Goal: Transaction & Acquisition: Purchase product/service

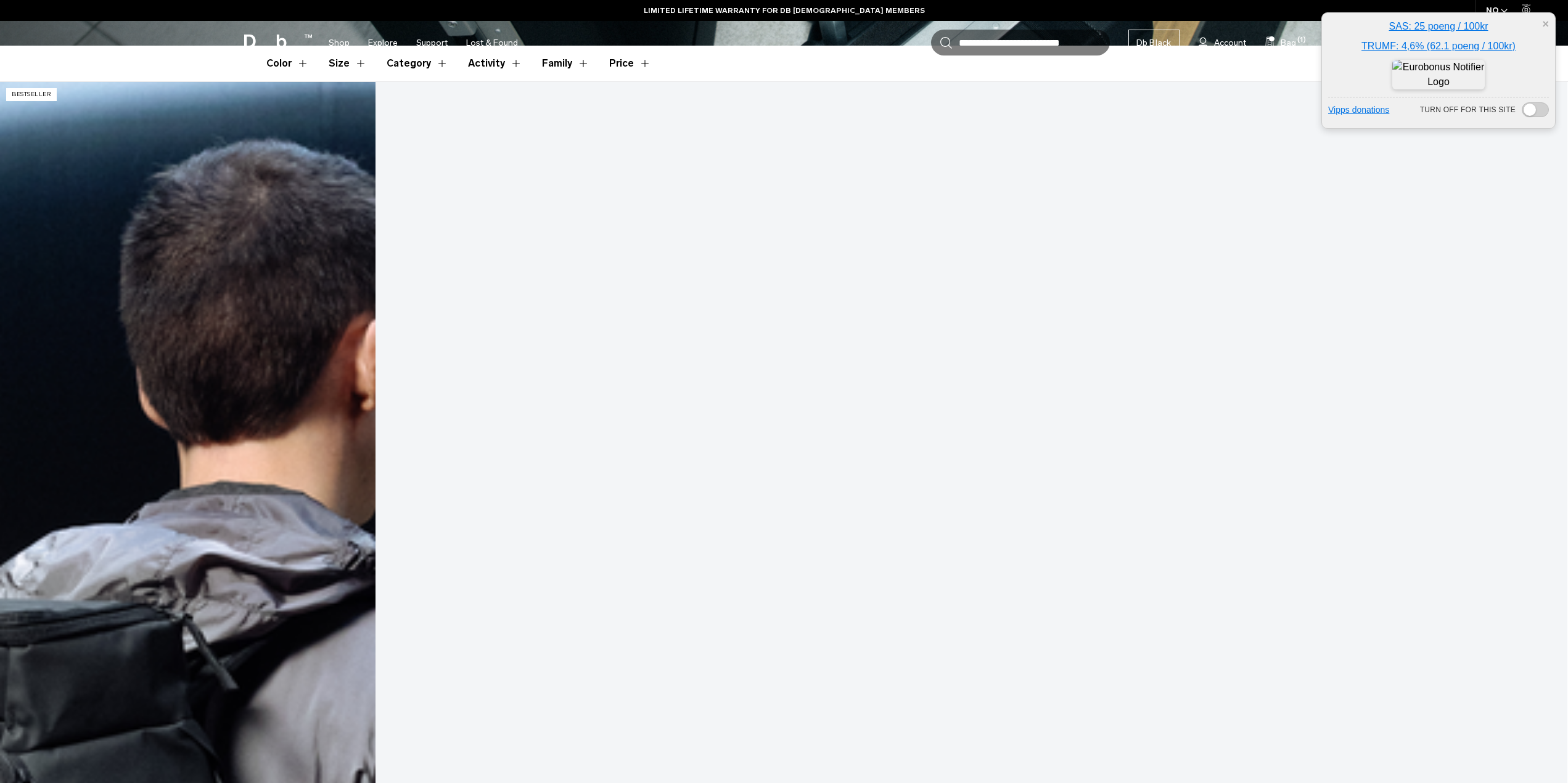
scroll to position [370, 0]
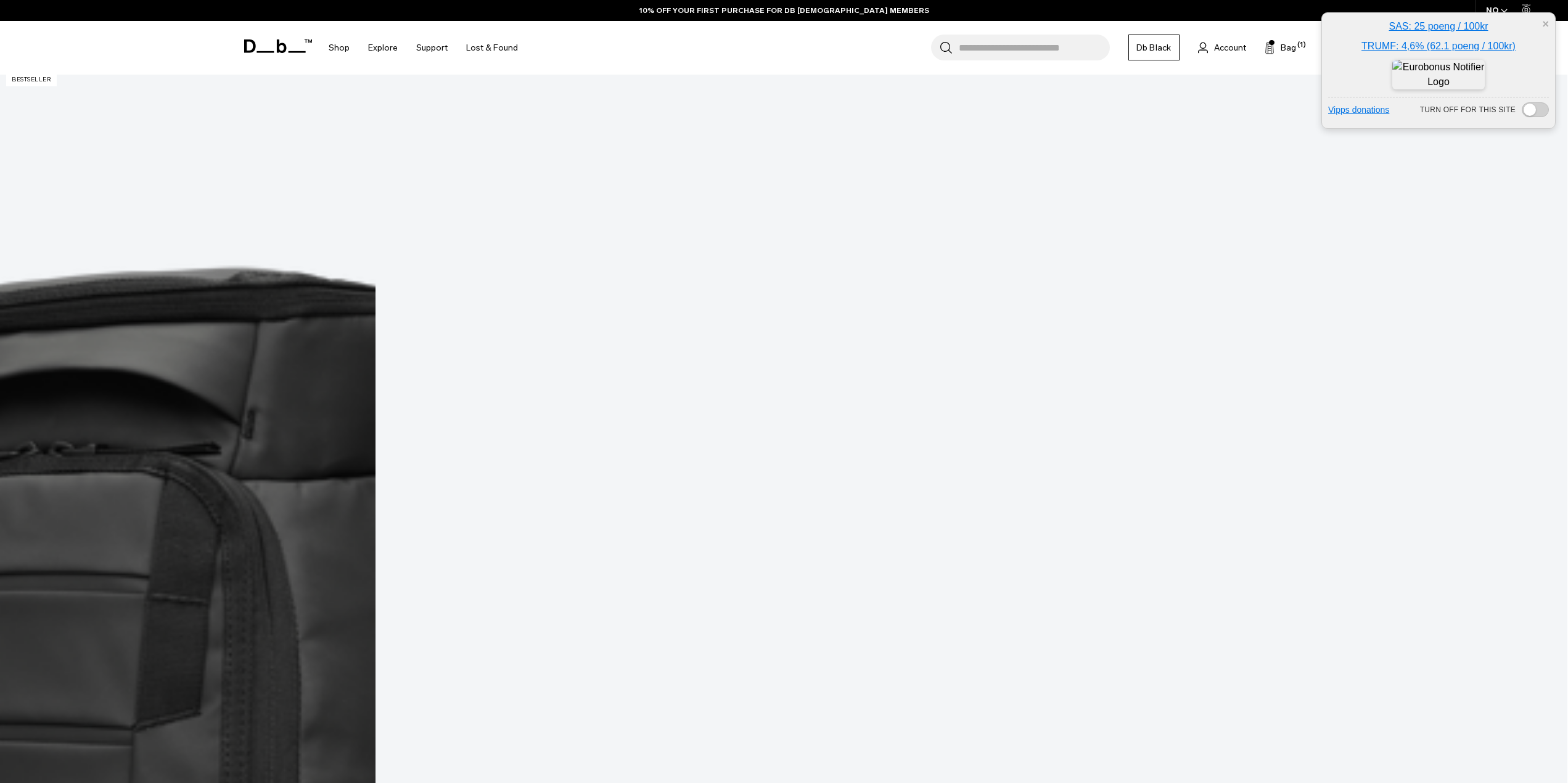
click at [1544, 26] on button "×" at bounding box center [1545, 24] width 7 height 13
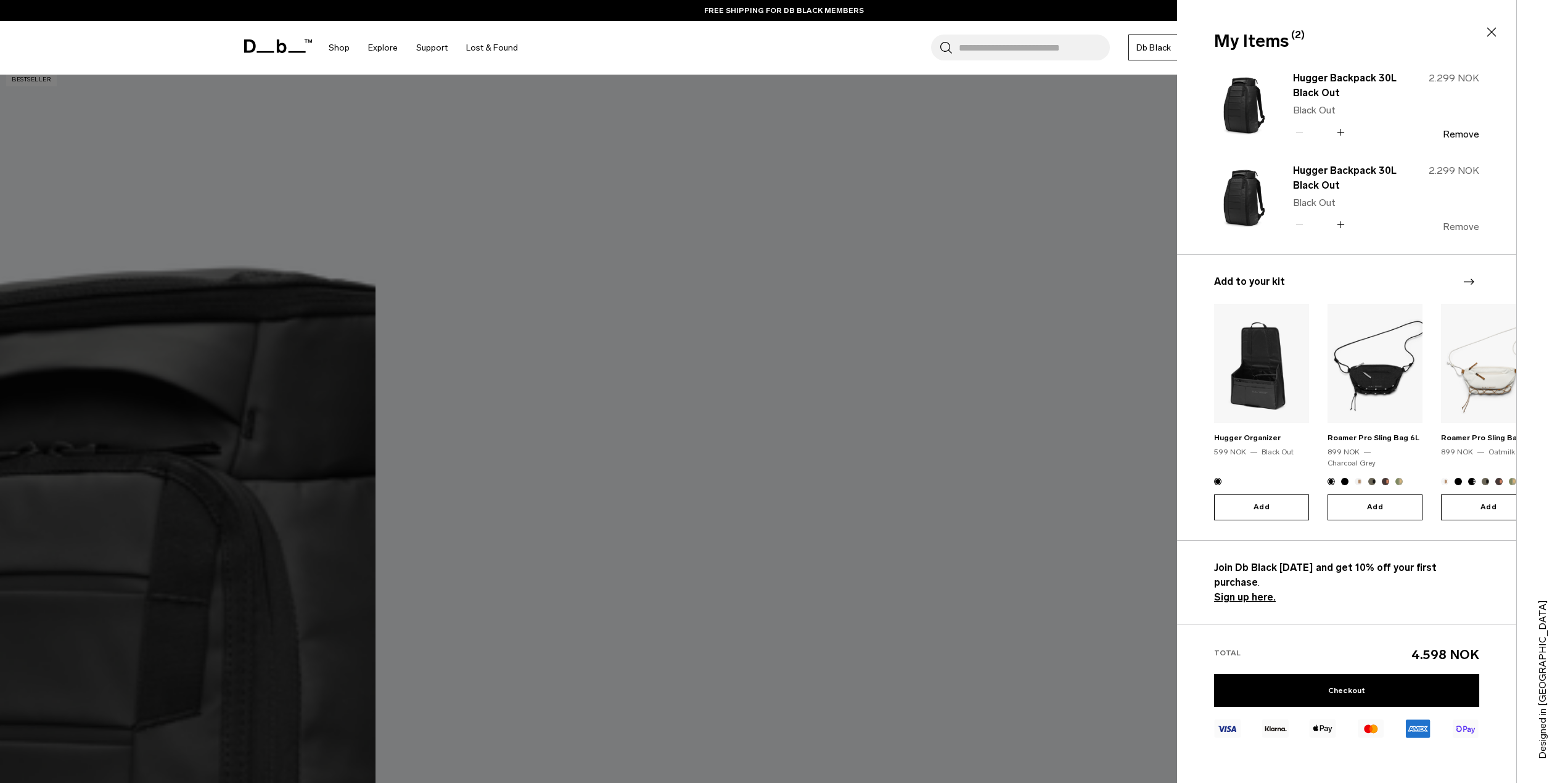
click at [1476, 227] on button "Remove" at bounding box center [1461, 227] width 36 height 11
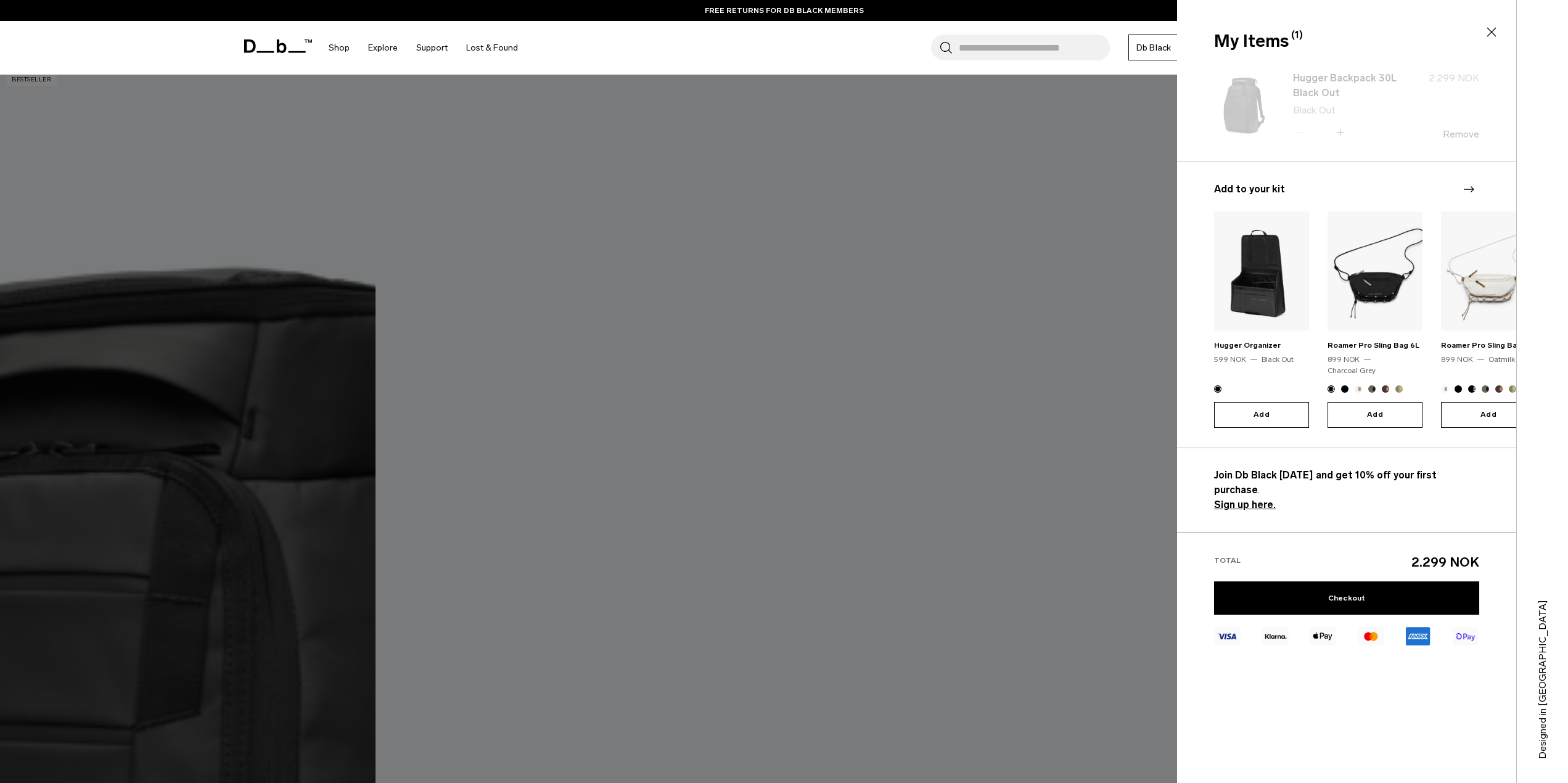
click at [1260, 495] on div "Join Db Black today and get 10% off your first purchase . Sign up here." at bounding box center [1347, 490] width 339 height 84
click at [1261, 402] on button "Add" at bounding box center [1262, 415] width 95 height 26
click at [405, 538] on div at bounding box center [784, 392] width 1568 height 783
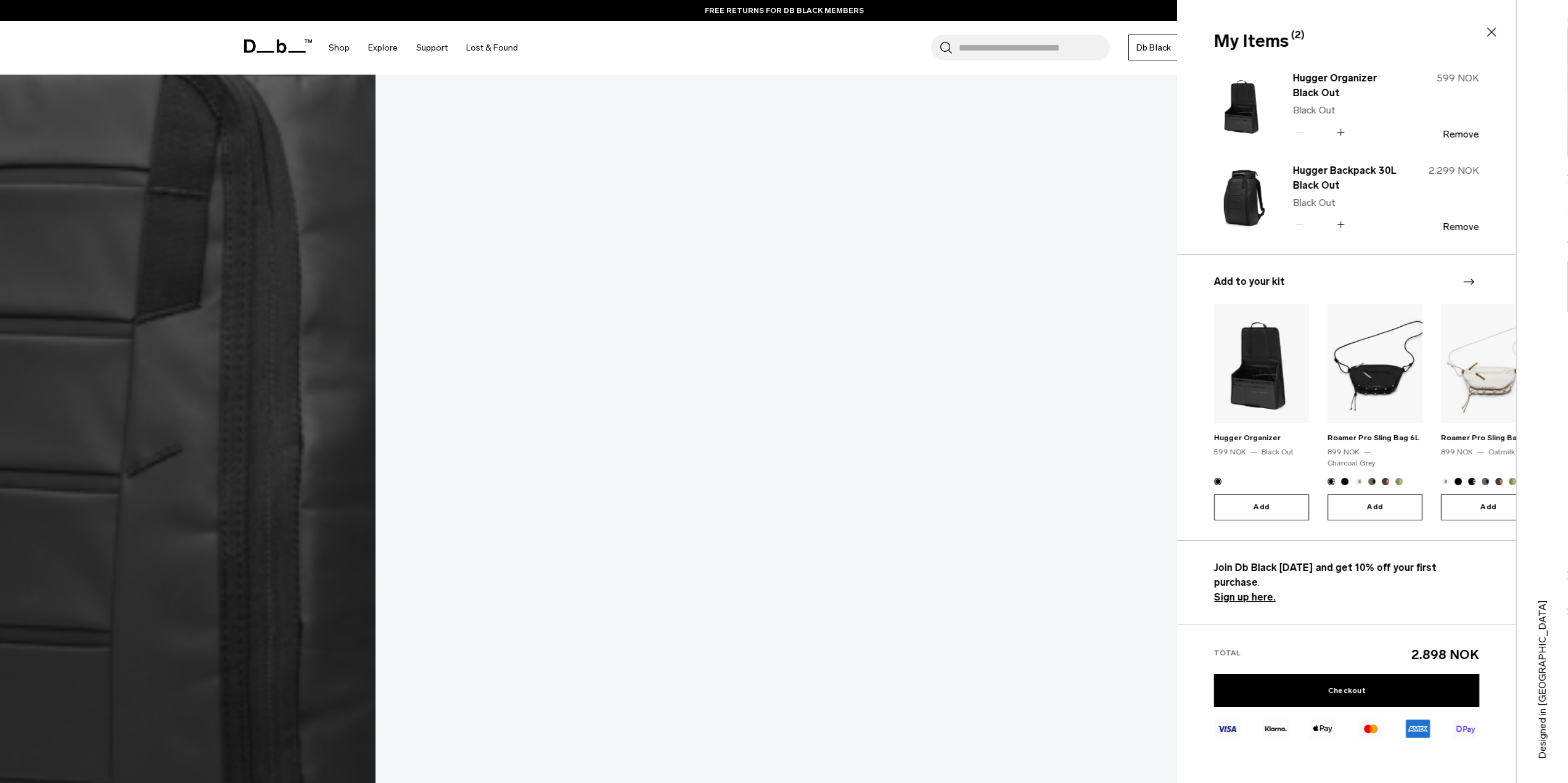
scroll to position [802, 0]
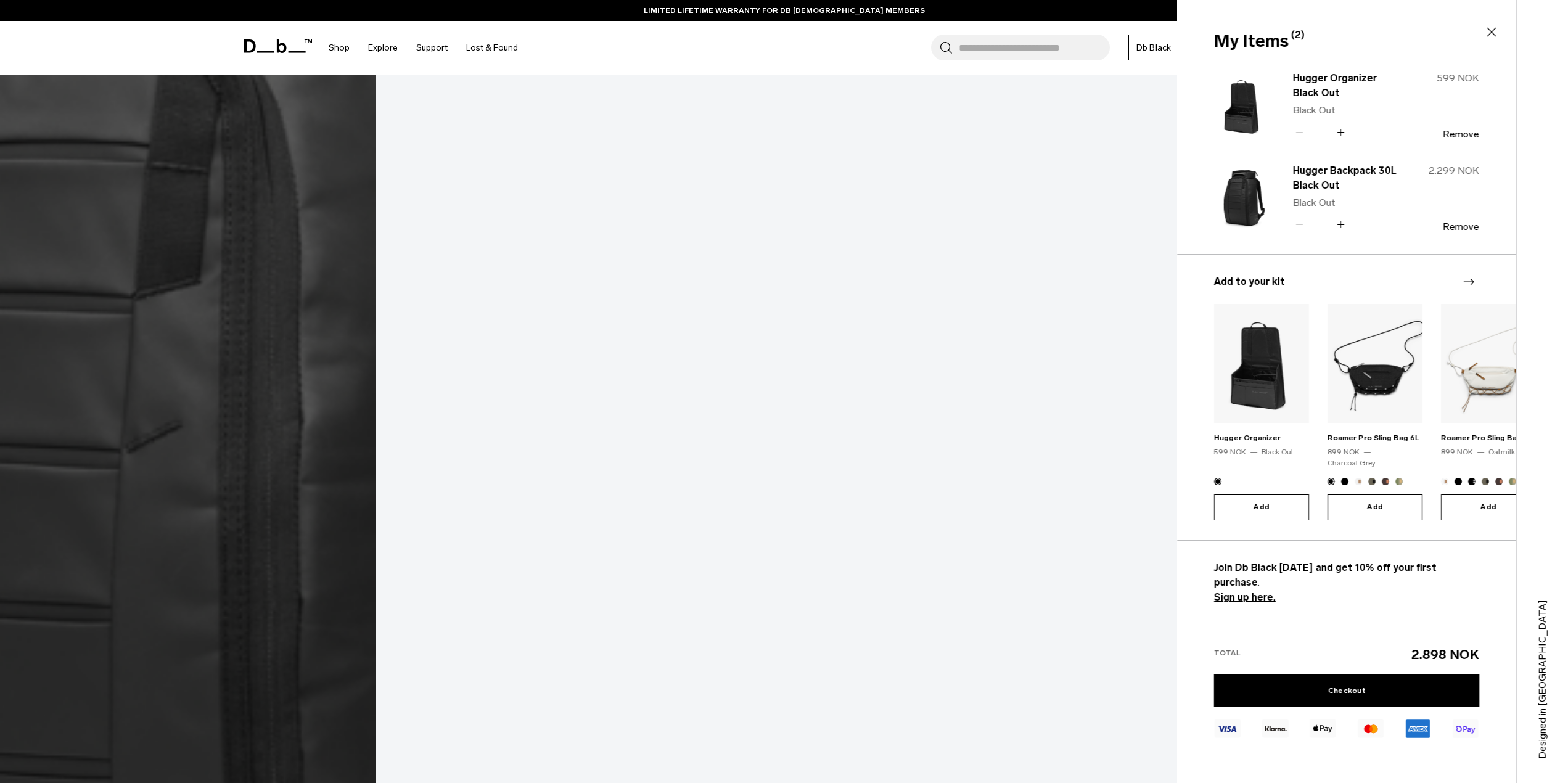
click at [1487, 31] on icon at bounding box center [1492, 32] width 15 height 15
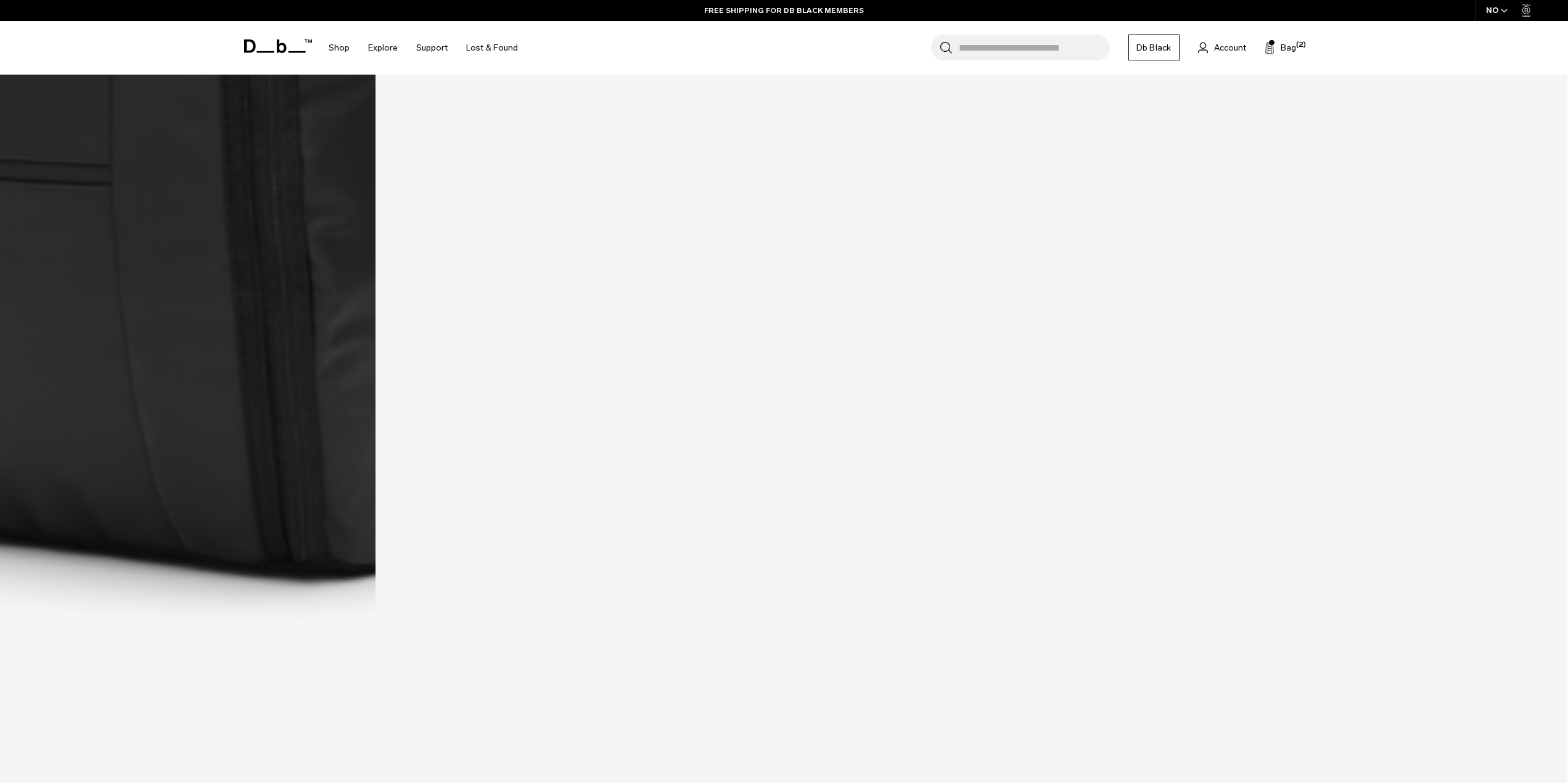
scroll to position [1480, 0]
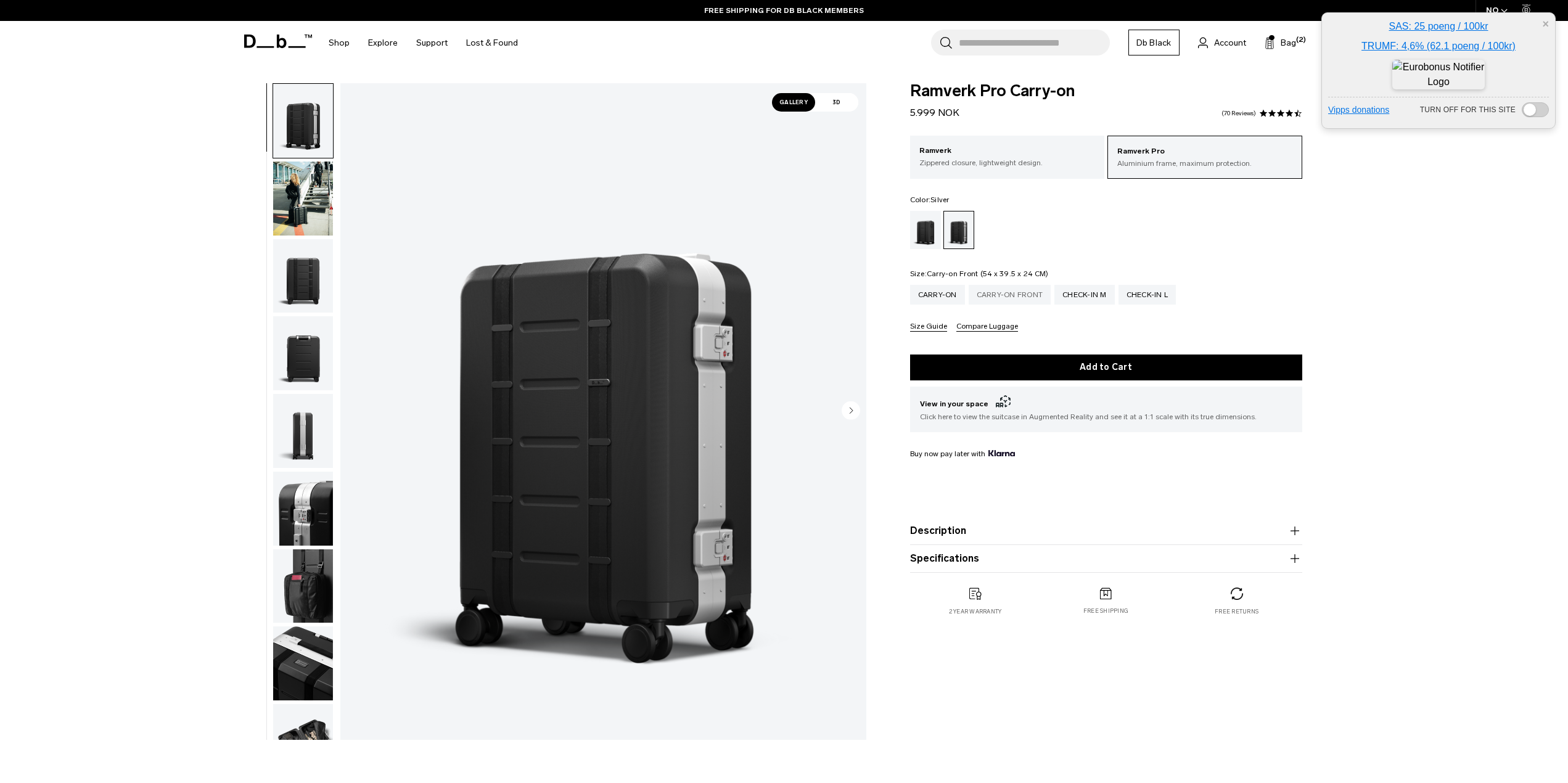
click at [1023, 294] on div "Carry-on Front" at bounding box center [1010, 295] width 83 height 20
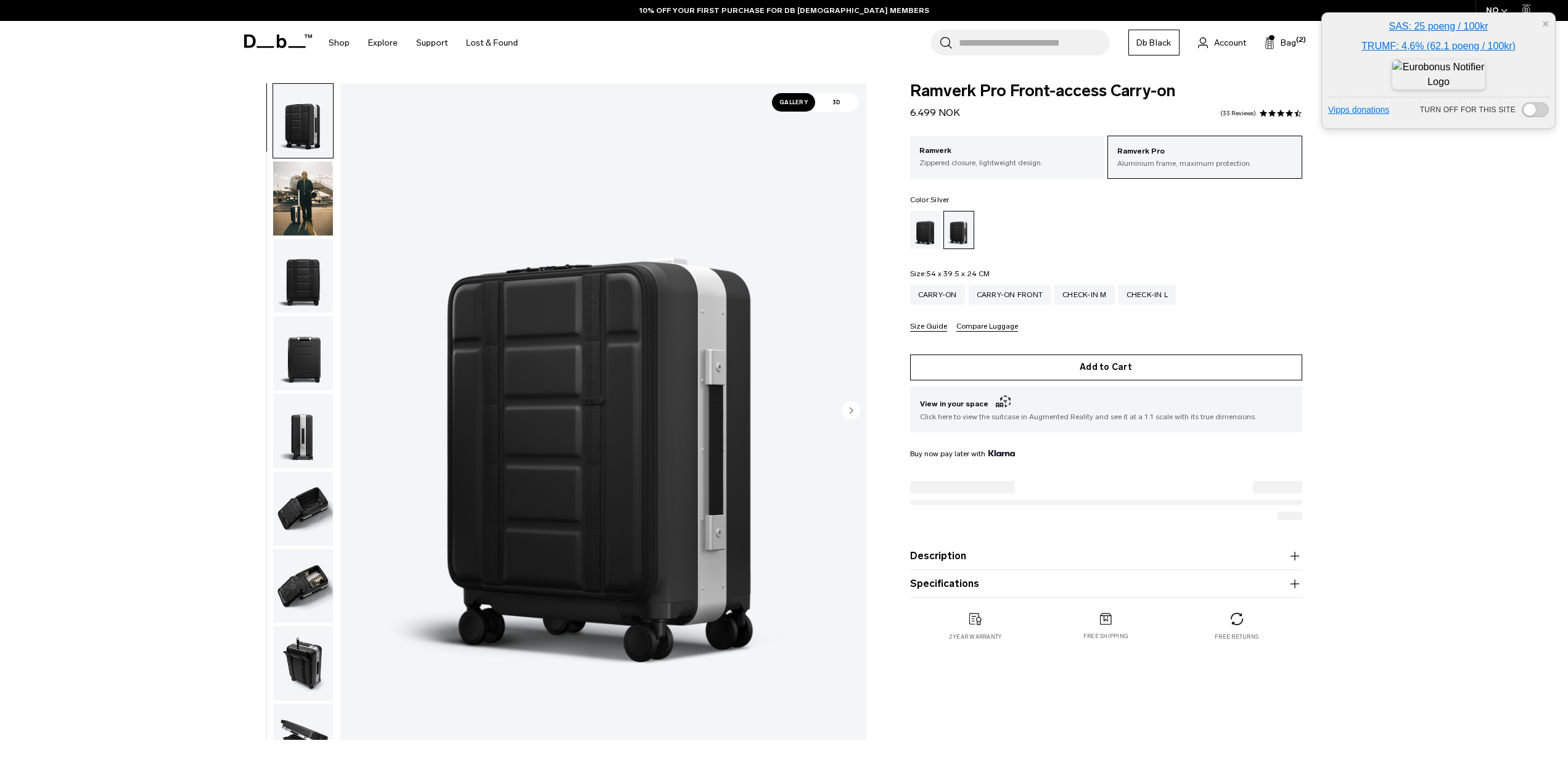
click at [1096, 373] on button "Add to Cart" at bounding box center [1106, 367] width 392 height 26
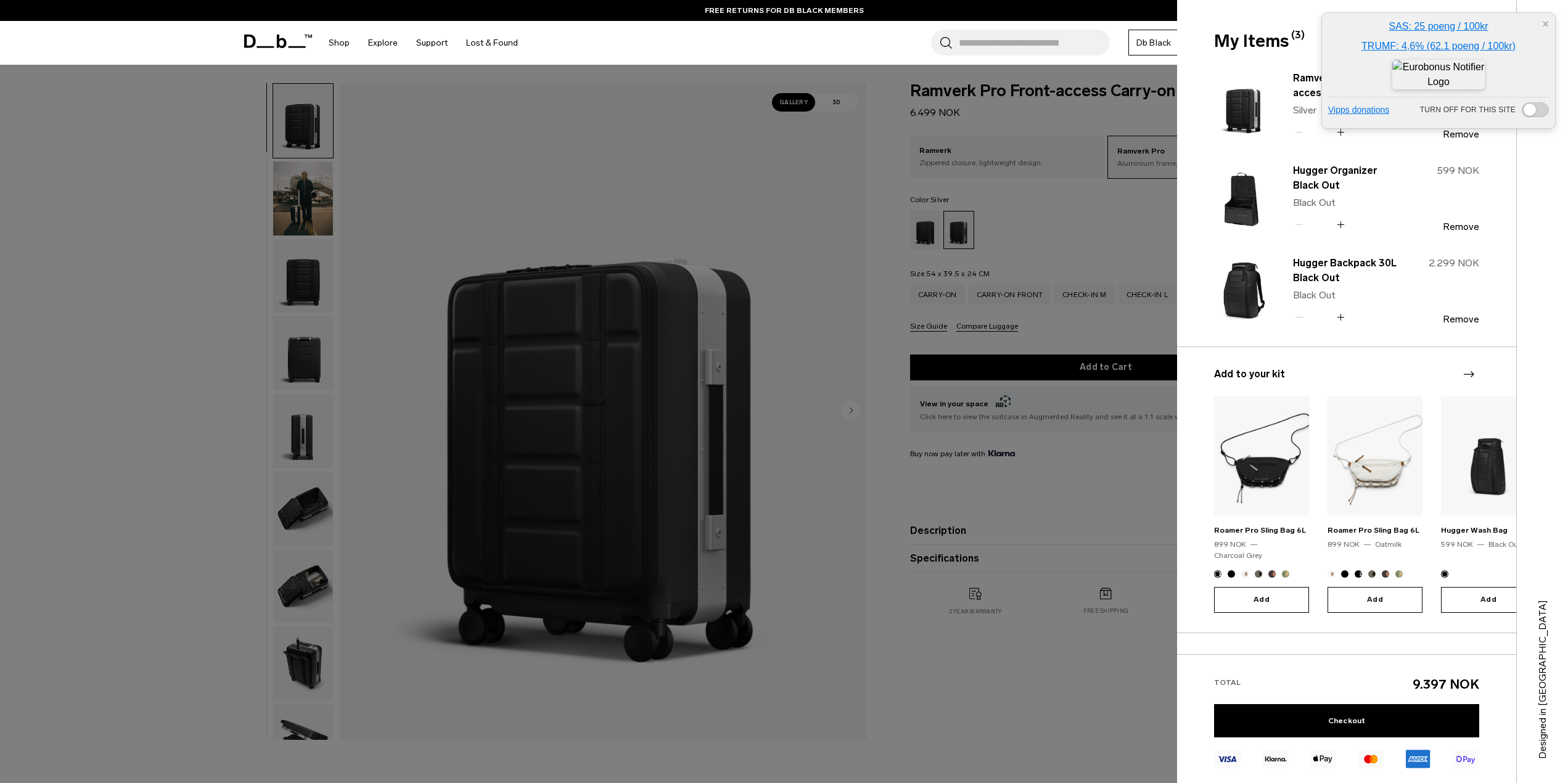
click at [908, 279] on div at bounding box center [784, 392] width 1568 height 783
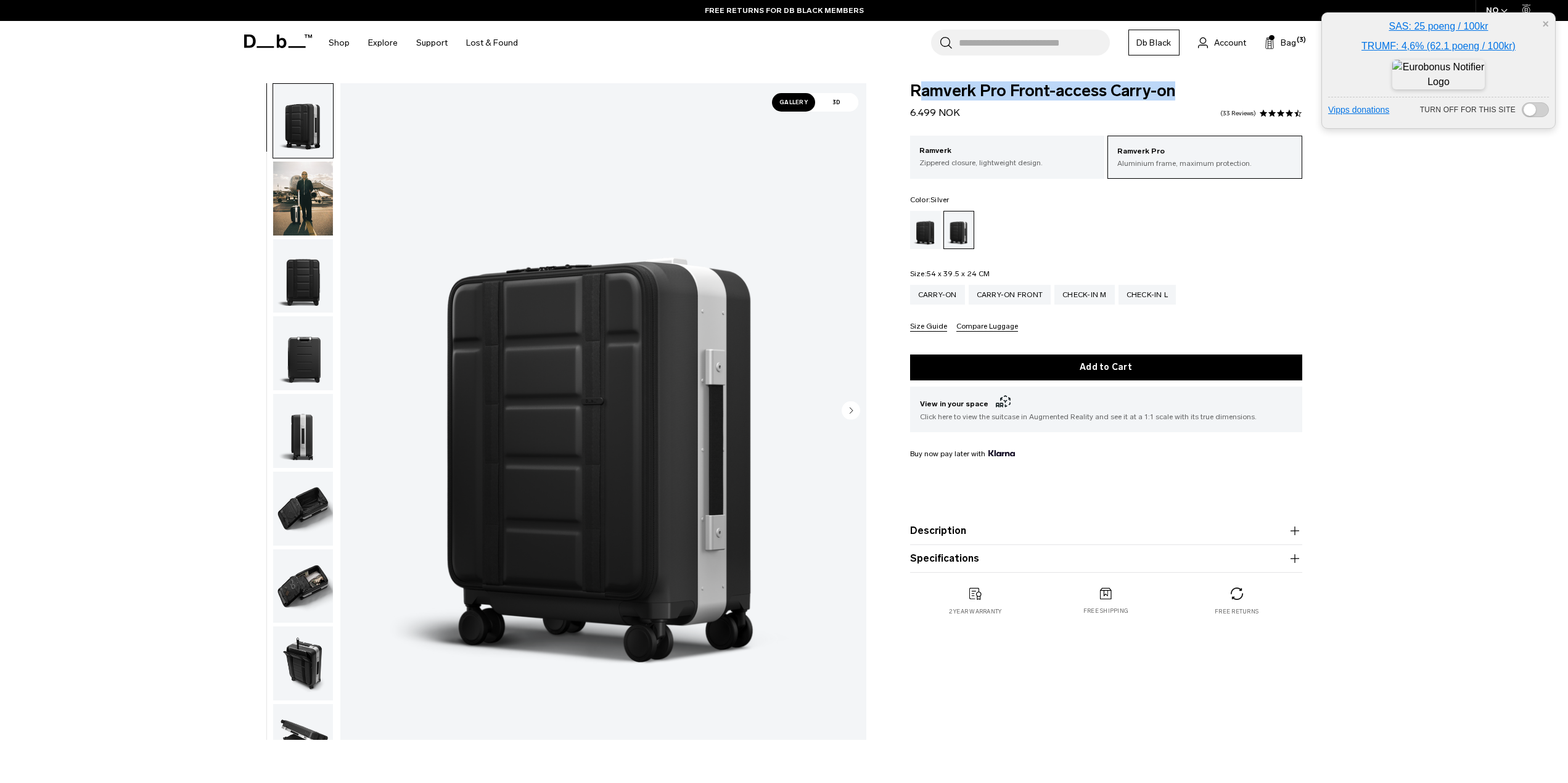
drag, startPoint x: 916, startPoint y: 97, endPoint x: 1195, endPoint y: 97, distance: 279.0
click at [1195, 97] on span "Ramverk Pro Front-access Carry-on" at bounding box center [1106, 91] width 392 height 16
click at [984, 94] on span "Ramverk Pro Front-access Carry-on" at bounding box center [1106, 91] width 392 height 16
drag, startPoint x: 1184, startPoint y: 87, endPoint x: 901, endPoint y: 91, distance: 283.0
click at [901, 91] on div "Ramverk Pro Front-access Carry-on 6.499 NOK 4.4 star rating 33 Reviews Ramverk …" at bounding box center [1106, 361] width 466 height 557
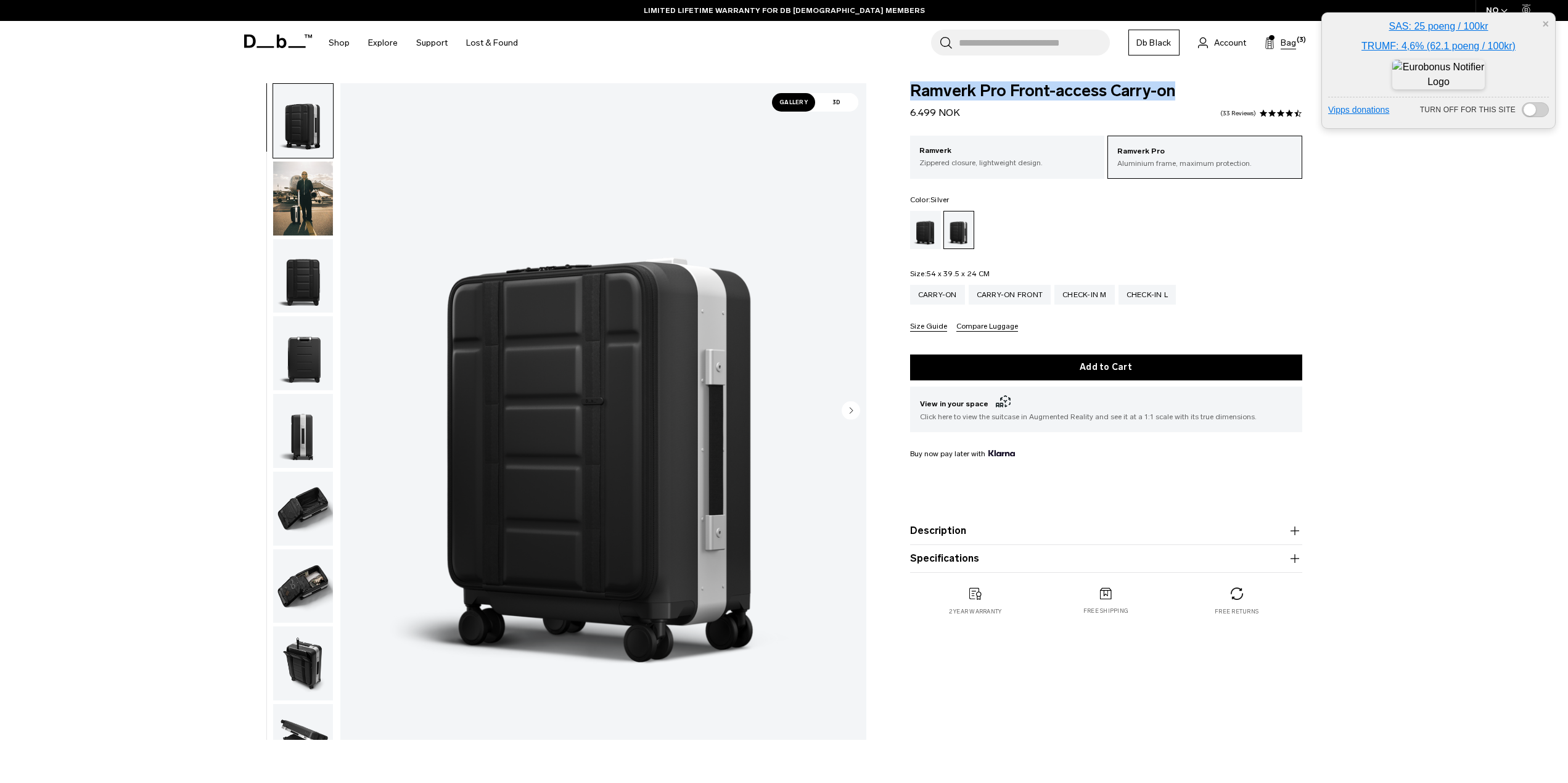
click at [1280, 46] on button "Bag (3)" at bounding box center [1280, 43] width 31 height 15
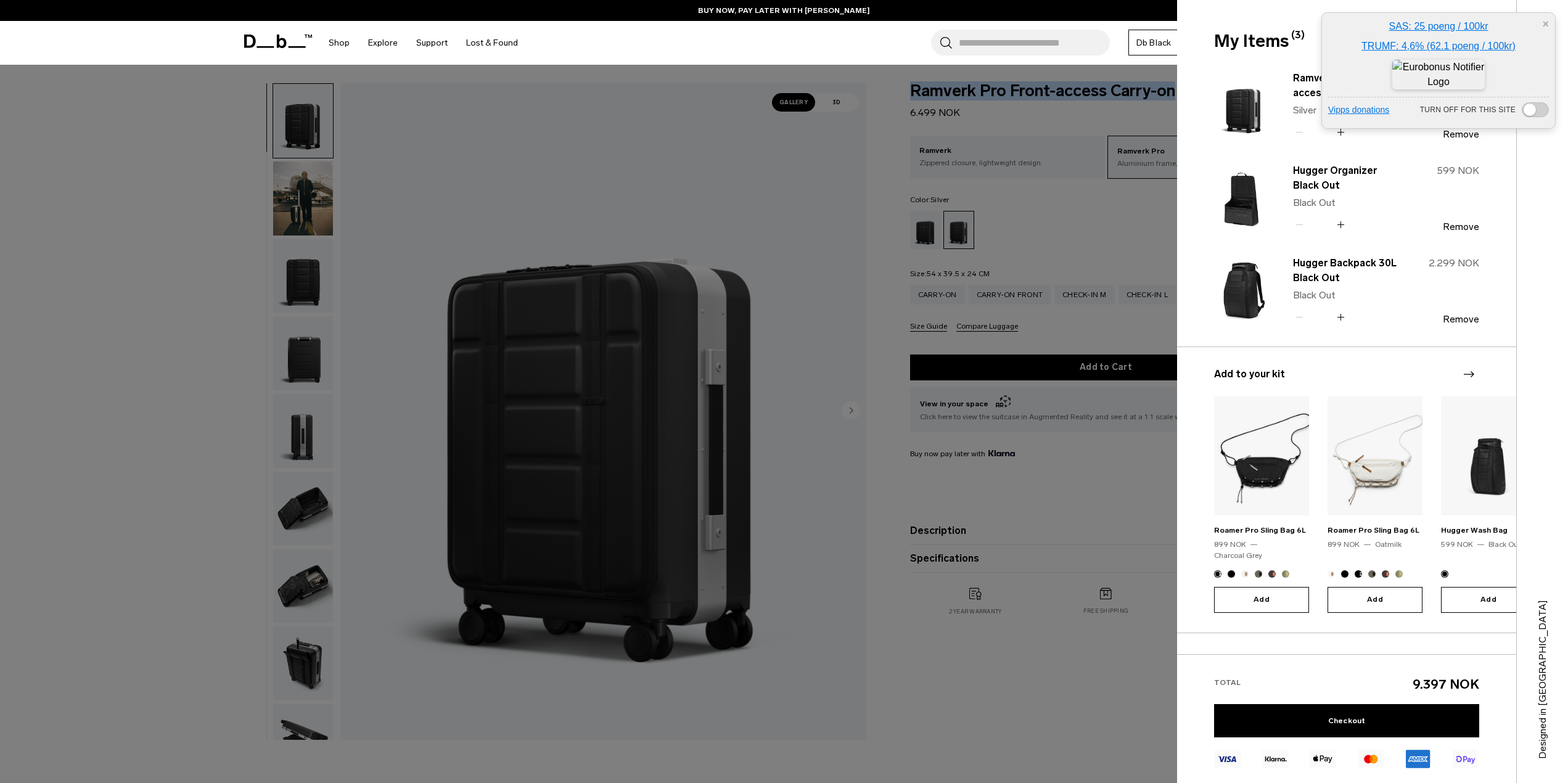
click at [1547, 25] on button "×" at bounding box center [1545, 24] width 7 height 13
